Goal: Find specific page/section: Find specific page/section

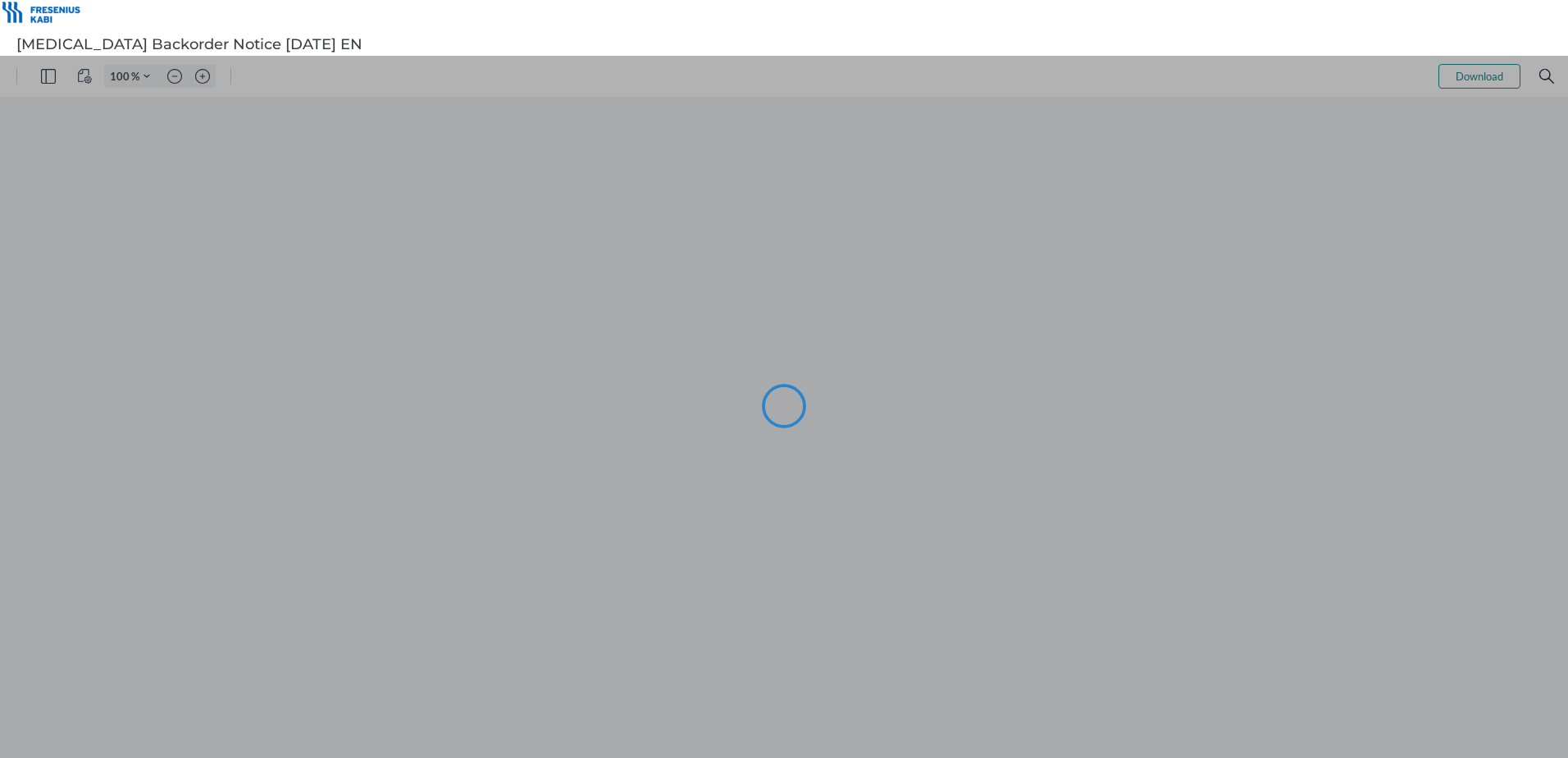
type input "101"
